Goal: Use online tool/utility

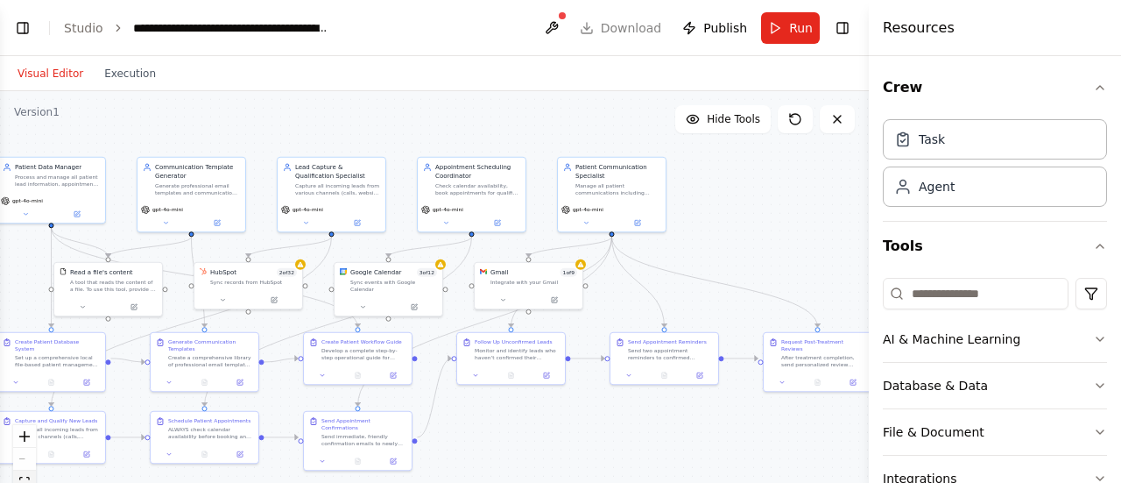
click at [25, 474] on button "fit view" at bounding box center [24, 481] width 23 height 23
click at [482, 397] on div ".deletable-edge-delete-btn { width: 20px; height: 20px; border: 0px solid #ffff…" at bounding box center [434, 310] width 869 height 438
click at [485, 423] on div ".deletable-edge-delete-btn { width: 20px; height: 20px; border: 0px solid #ffff…" at bounding box center [434, 310] width 869 height 438
click at [740, 117] on span "Hide Tools" at bounding box center [733, 119] width 53 height 14
click at [595, 128] on div ".deletable-edge-delete-btn { width: 20px; height: 20px; border: 0px solid #ffff…" at bounding box center [434, 310] width 869 height 438
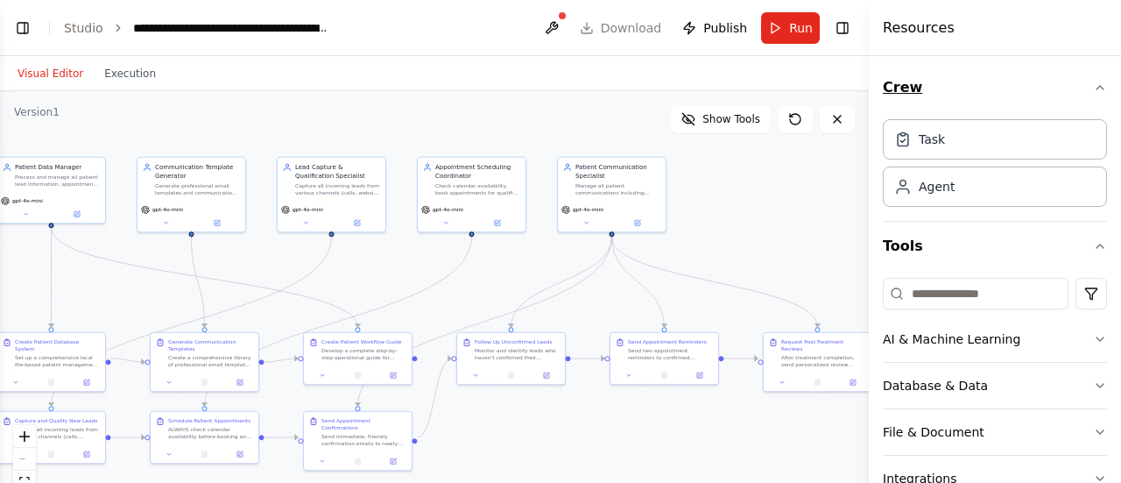
click at [1097, 88] on icon "button" at bounding box center [1100, 88] width 7 height 4
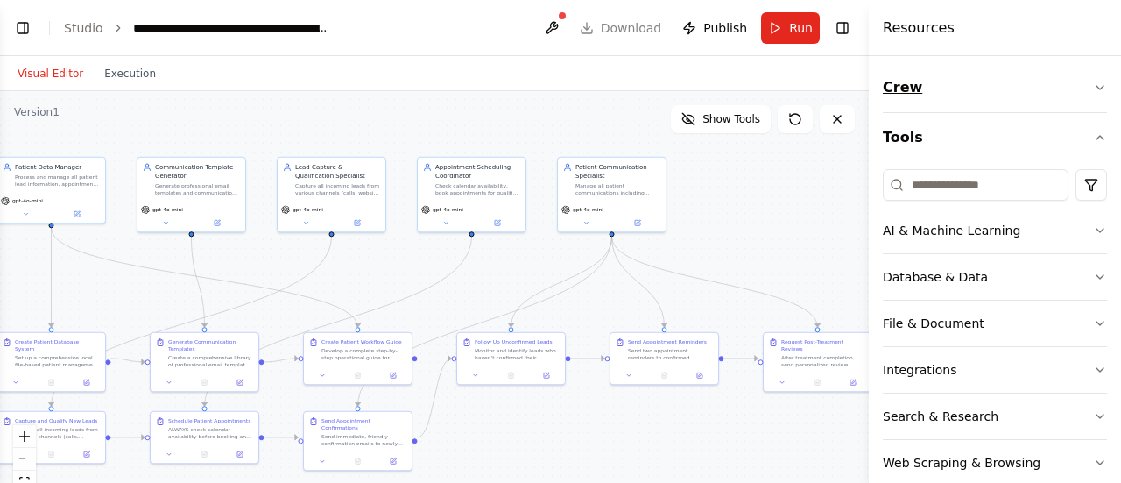
click at [915, 90] on button "Crew" at bounding box center [995, 87] width 224 height 49
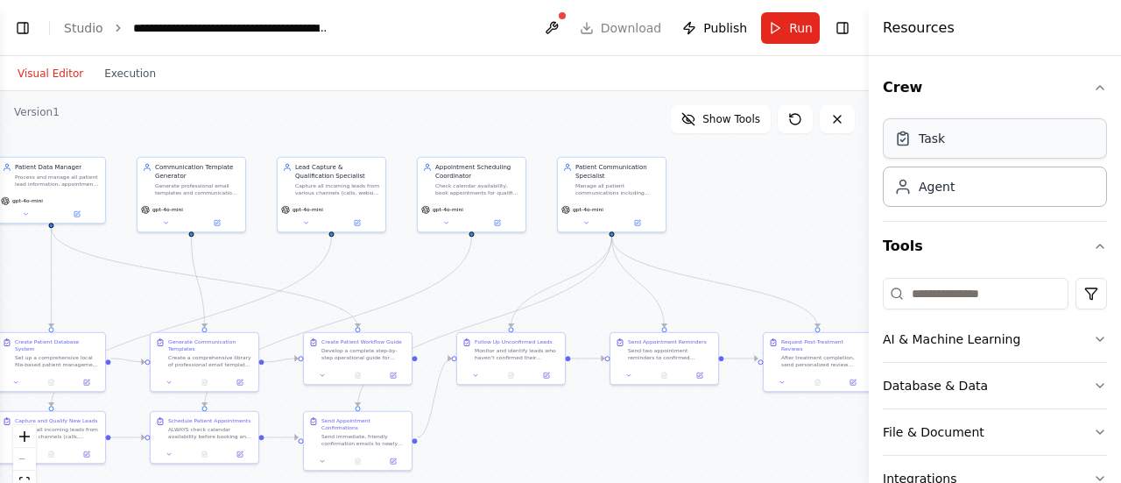
click at [933, 145] on div "Task" at bounding box center [932, 139] width 26 height 18
click at [766, 239] on div ".deletable-edge-delete-btn { width: 20px; height: 20px; border: 0px solid #ffff…" at bounding box center [434, 310] width 869 height 438
click at [433, 185] on div "Appointment Scheduling Coordinator Check calendar availability, book appointmen…" at bounding box center [471, 177] width 97 height 33
click at [364, 127] on div ".deletable-edge-delete-btn { width: 20px; height: 20px; border: 0px solid #ffff…" at bounding box center [434, 310] width 869 height 438
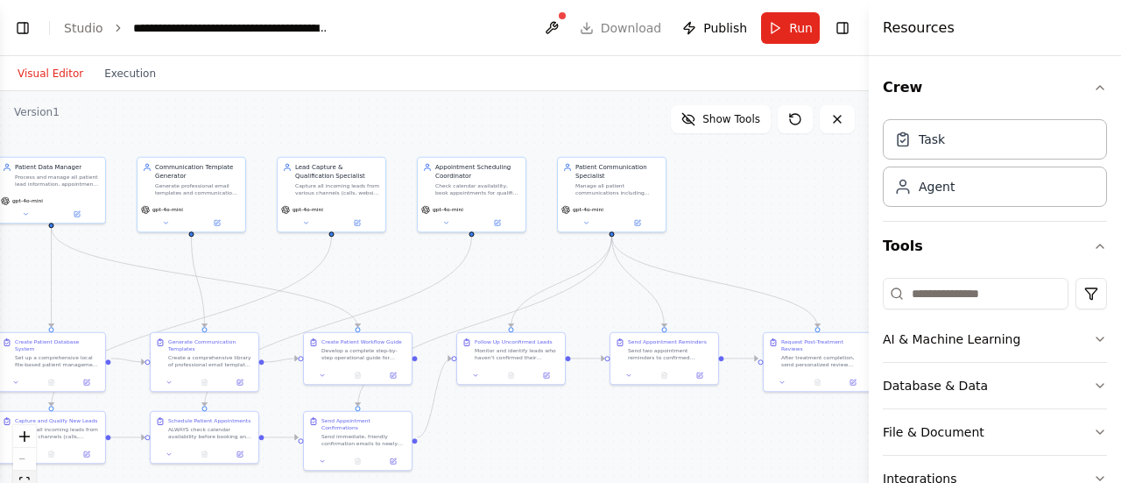
click at [28, 471] on button "fit view" at bounding box center [24, 481] width 23 height 23
click at [25, 439] on icon "zoom in" at bounding box center [24, 436] width 11 height 11
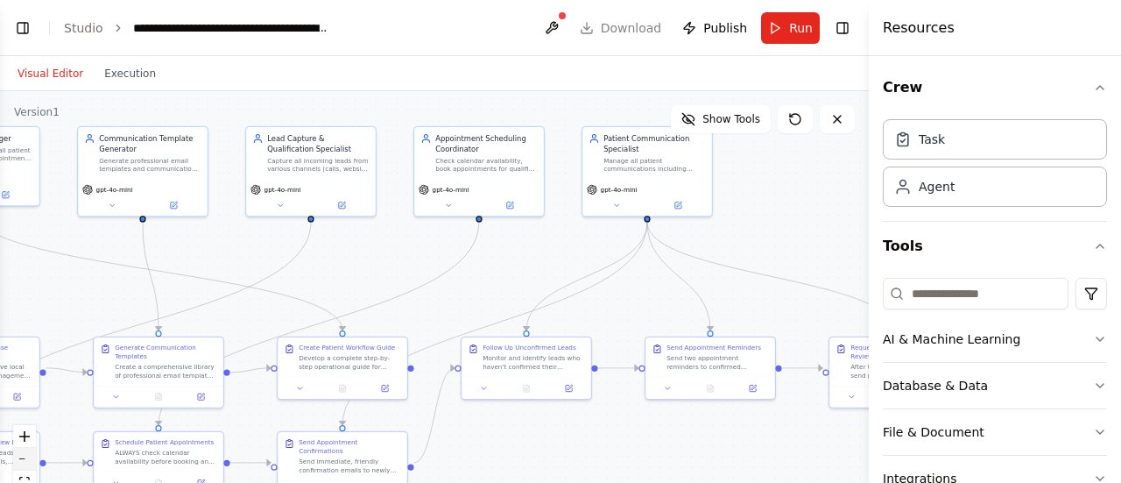
click at [27, 453] on button "zoom out" at bounding box center [24, 459] width 23 height 23
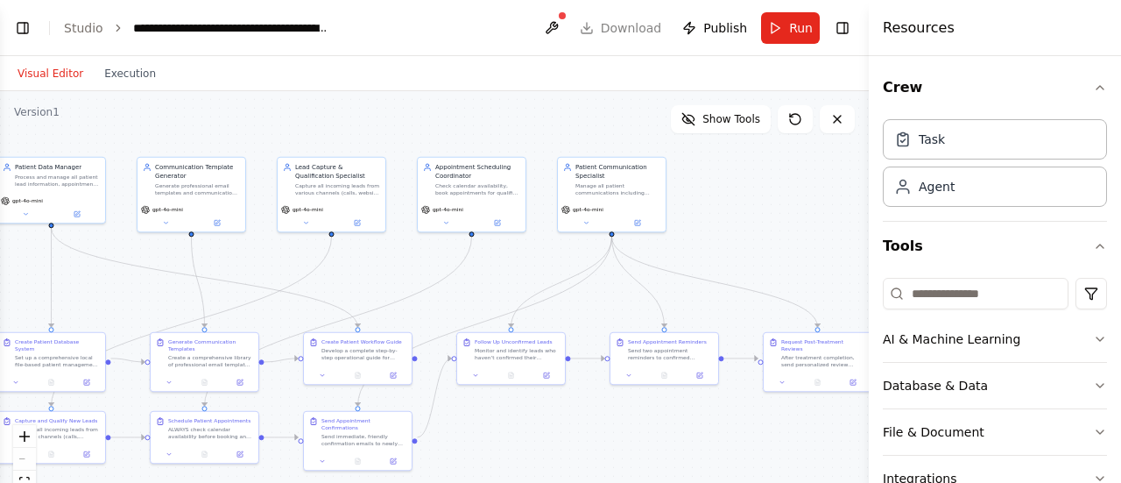
click at [158, 111] on div ".deletable-edge-delete-btn { width: 20px; height: 20px; border: 0px solid #ffff…" at bounding box center [434, 310] width 869 height 438
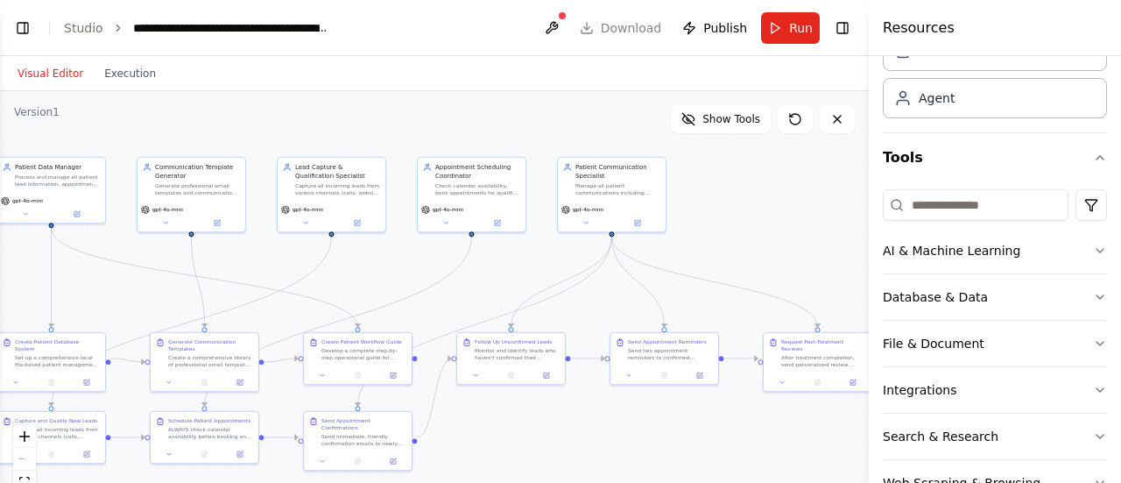
scroll to position [137, 0]
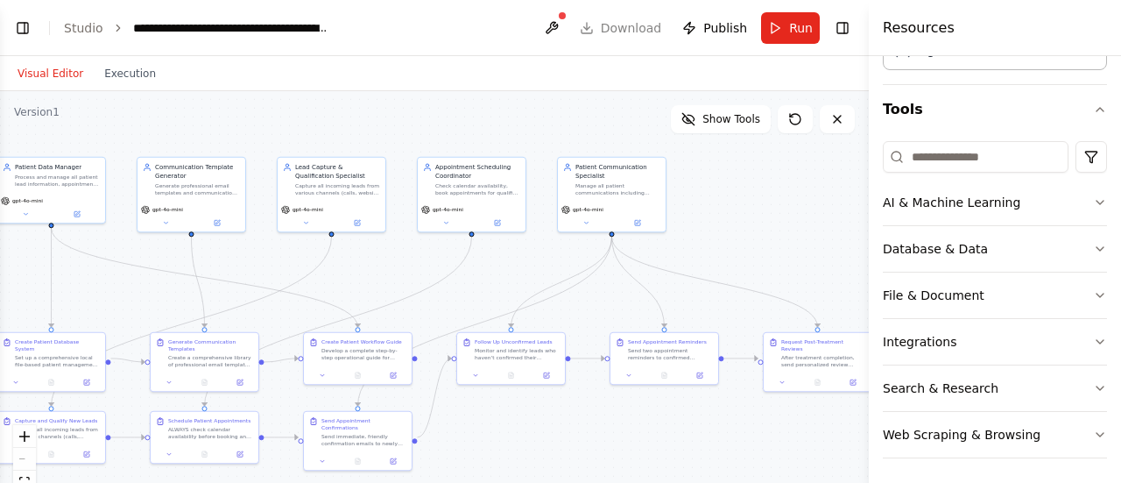
click at [785, 232] on div ".deletable-edge-delete-btn { width: 20px; height: 20px; border: 0px solid #ffff…" at bounding box center [434, 310] width 869 height 438
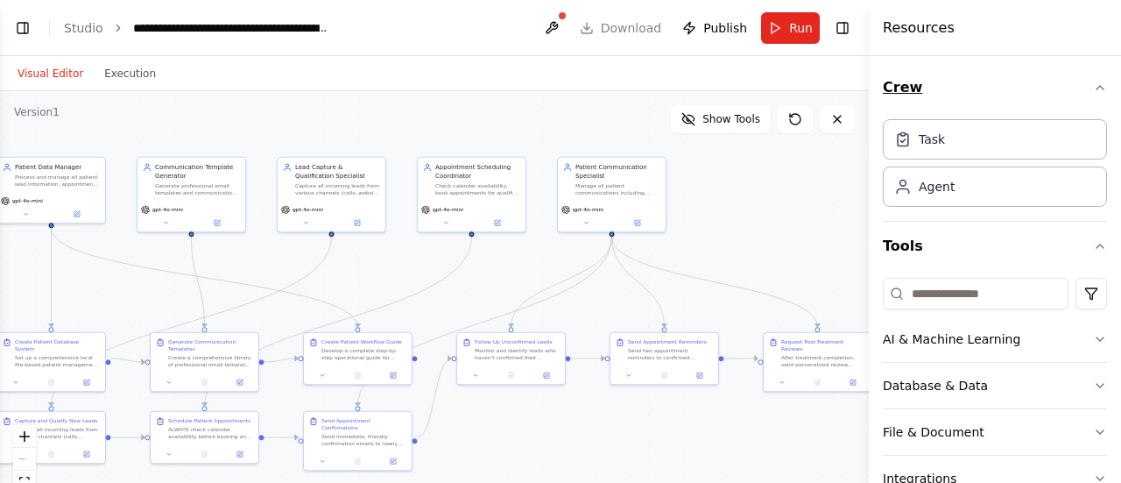
click at [1093, 87] on icon "button" at bounding box center [1100, 88] width 14 height 14
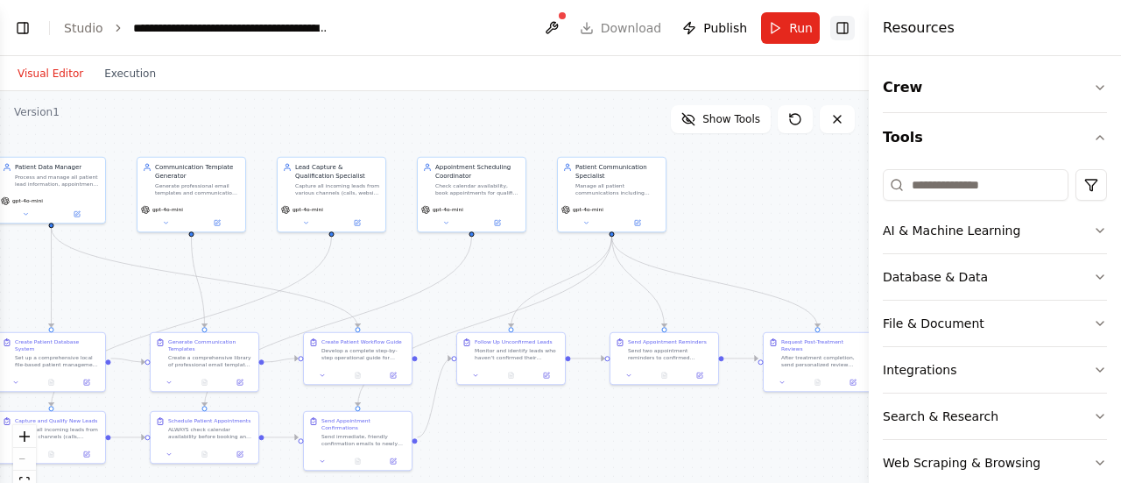
click at [842, 31] on button "Toggle Right Sidebar" at bounding box center [842, 28] width 25 height 25
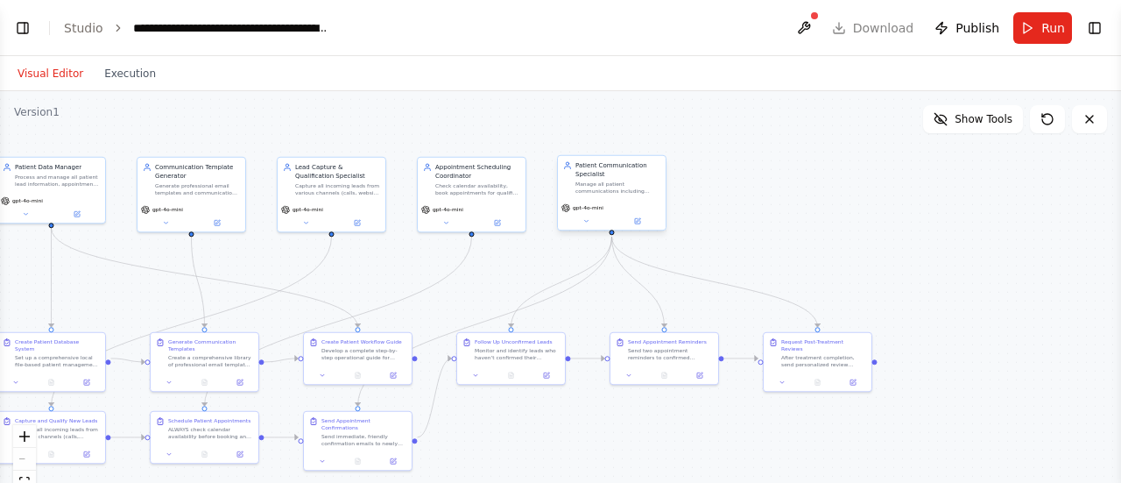
drag, startPoint x: 804, startPoint y: 146, endPoint x: 624, endPoint y: 192, distance: 186.1
click at [789, 150] on div ".deletable-edge-delete-btn { width: 20px; height: 20px; border: 0px solid #ffff…" at bounding box center [560, 310] width 1121 height 438
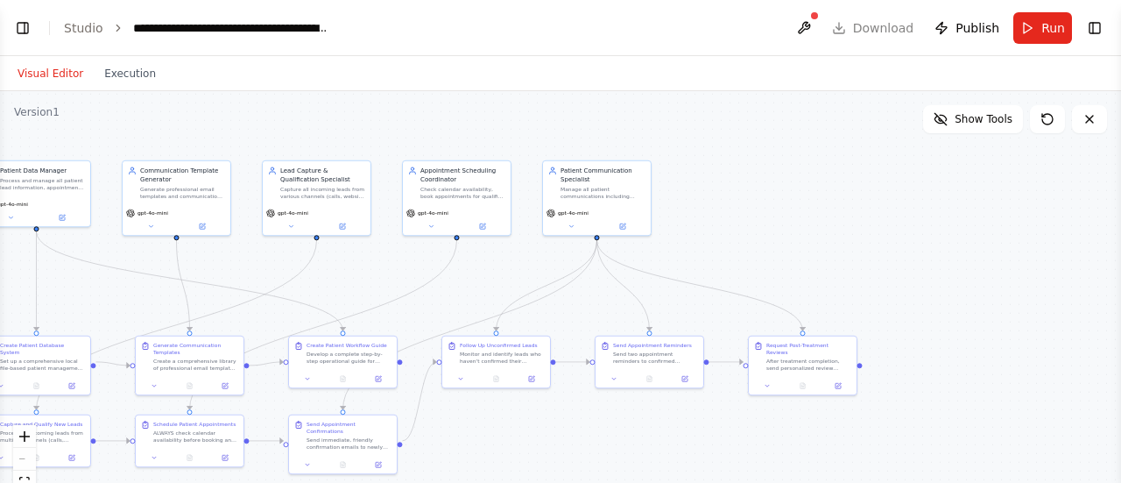
click at [399, 146] on div ".deletable-edge-delete-btn { width: 20px; height: 20px; border: 0px solid #ffff…" at bounding box center [560, 310] width 1121 height 438
click at [98, 288] on div ".deletable-edge-delete-btn { width: 20px; height: 20px; border: 0px solid #ffff…" at bounding box center [560, 310] width 1121 height 438
click at [25, 477] on icon "fit view" at bounding box center [24, 482] width 11 height 10
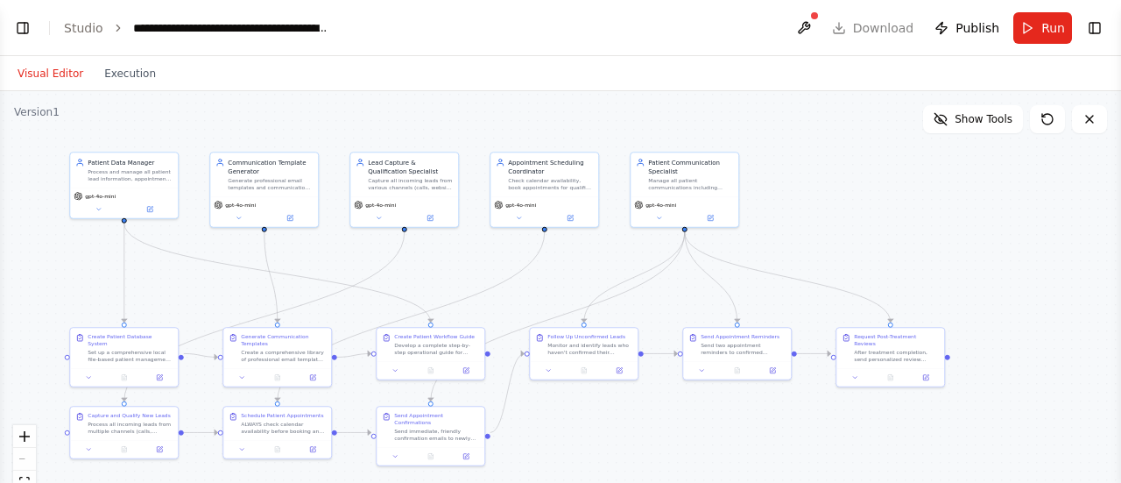
click at [183, 276] on div ".deletable-edge-delete-btn { width: 20px; height: 20px; border: 0px solid #ffff…" at bounding box center [560, 310] width 1121 height 438
